Goal: Communication & Community: Ask a question

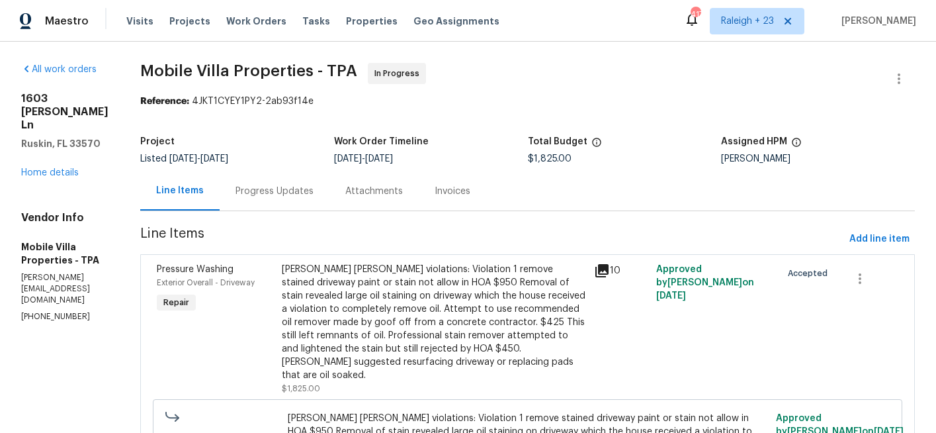
drag, startPoint x: 579, startPoint y: 19, endPoint x: 538, endPoint y: 36, distance: 44.7
click at [564, 19] on div "Maestro Visits Projects Work Orders Tasks Properties Geo Assignments 417 [GEOGR…" at bounding box center [468, 21] width 936 height 42
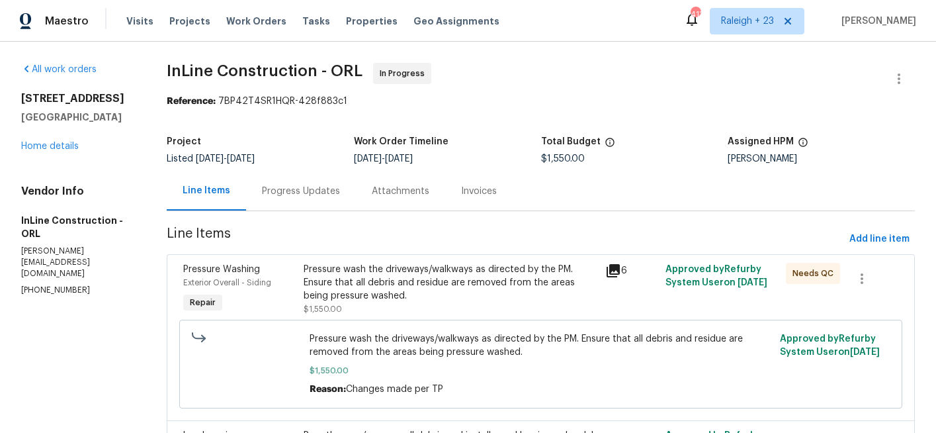
click at [278, 192] on div "Progress Updates" at bounding box center [301, 191] width 78 height 13
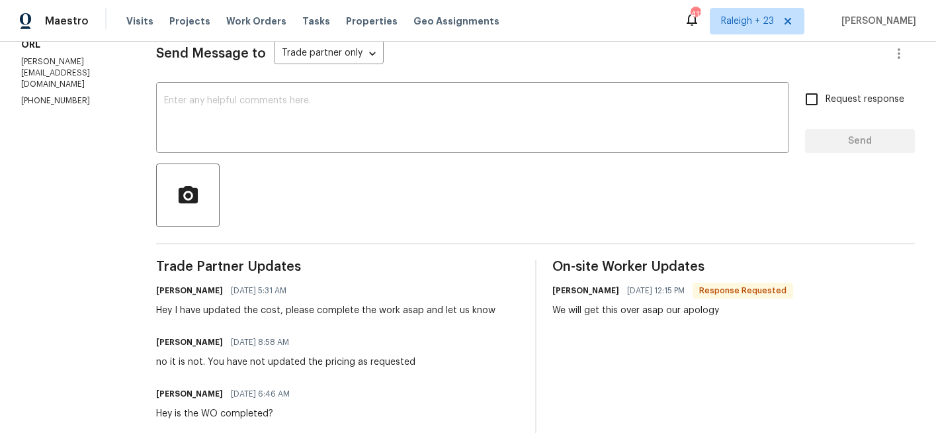
scroll to position [192, 0]
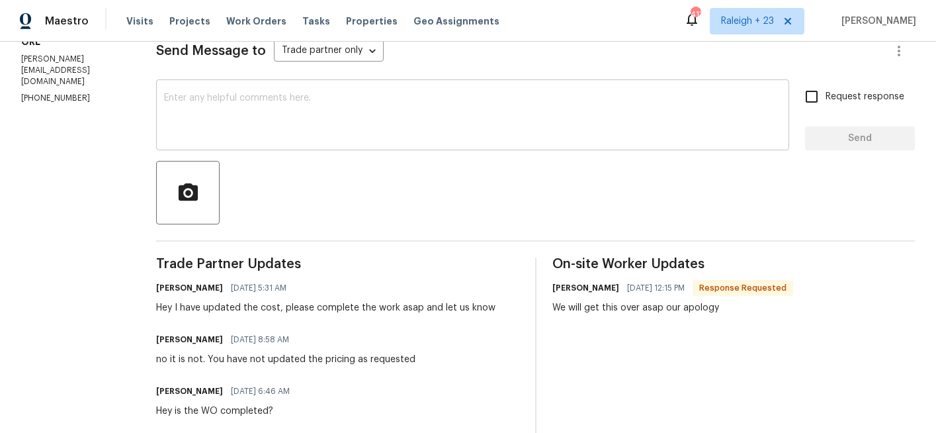
click at [357, 113] on textarea at bounding box center [472, 116] width 617 height 46
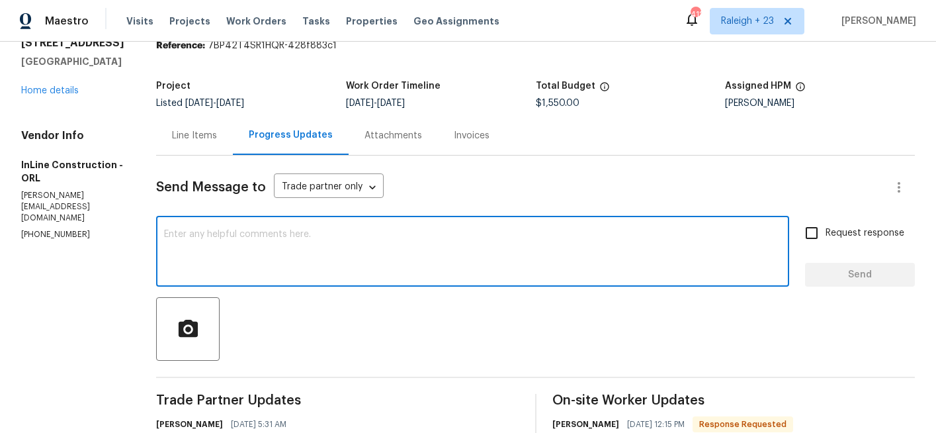
scroll to position [56, 0]
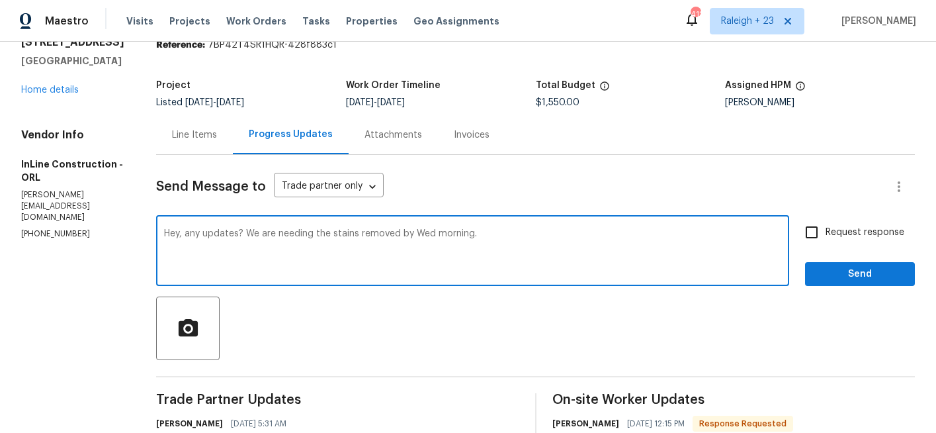
type textarea "Hey, any updates? We are needing the stains removed by Wed morning."
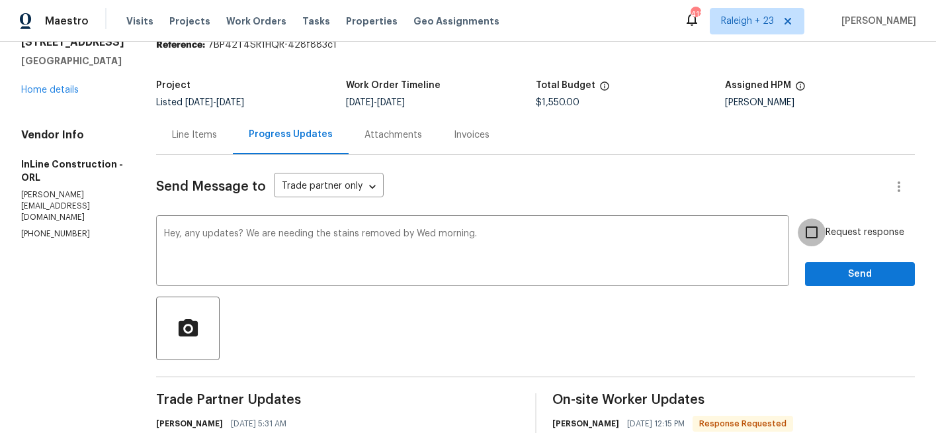
click at [806, 231] on input "Request response" at bounding box center [812, 232] width 28 height 28
checkbox input "true"
click at [865, 278] on span "Send" at bounding box center [860, 274] width 89 height 17
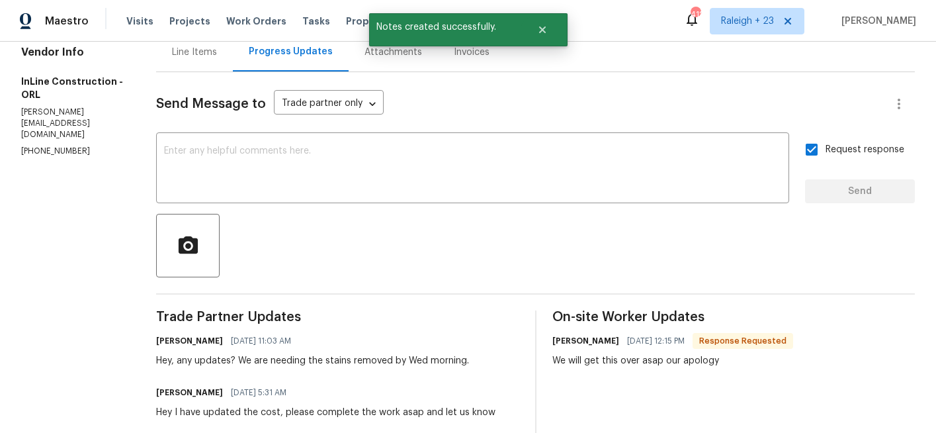
scroll to position [149, 0]
